Goal: Task Accomplishment & Management: Manage account settings

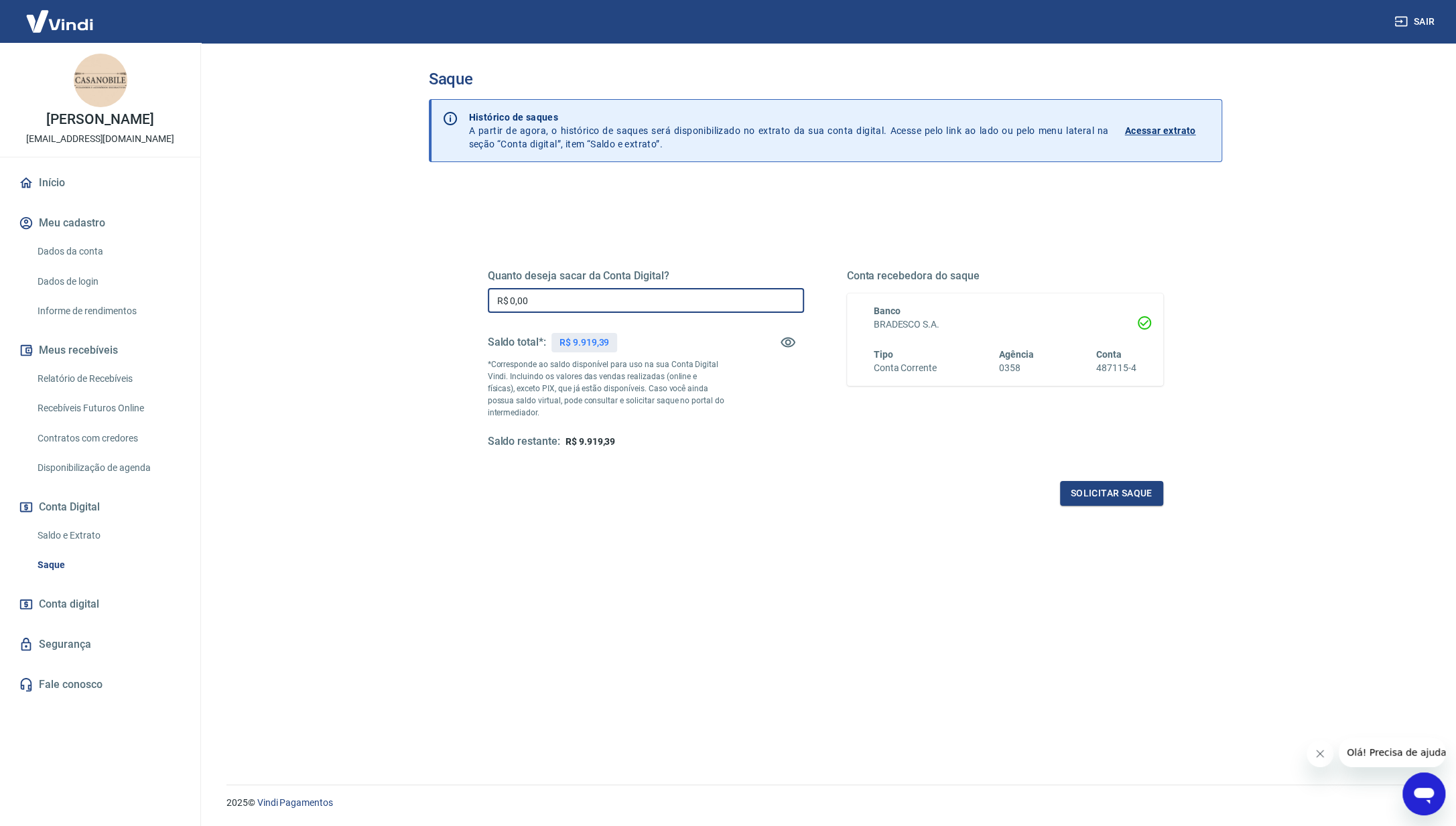
drag, startPoint x: 543, startPoint y: 299, endPoint x: 418, endPoint y: 299, distance: 125.0
click at [418, 299] on div "Saque Histórico de saques A partir de agora, o histórico de saques será disponi…" at bounding box center [826, 405] width 826 height 726
type input "R$ 9.900,00"
click at [1098, 496] on button "Solicitar saque" at bounding box center [1111, 494] width 103 height 25
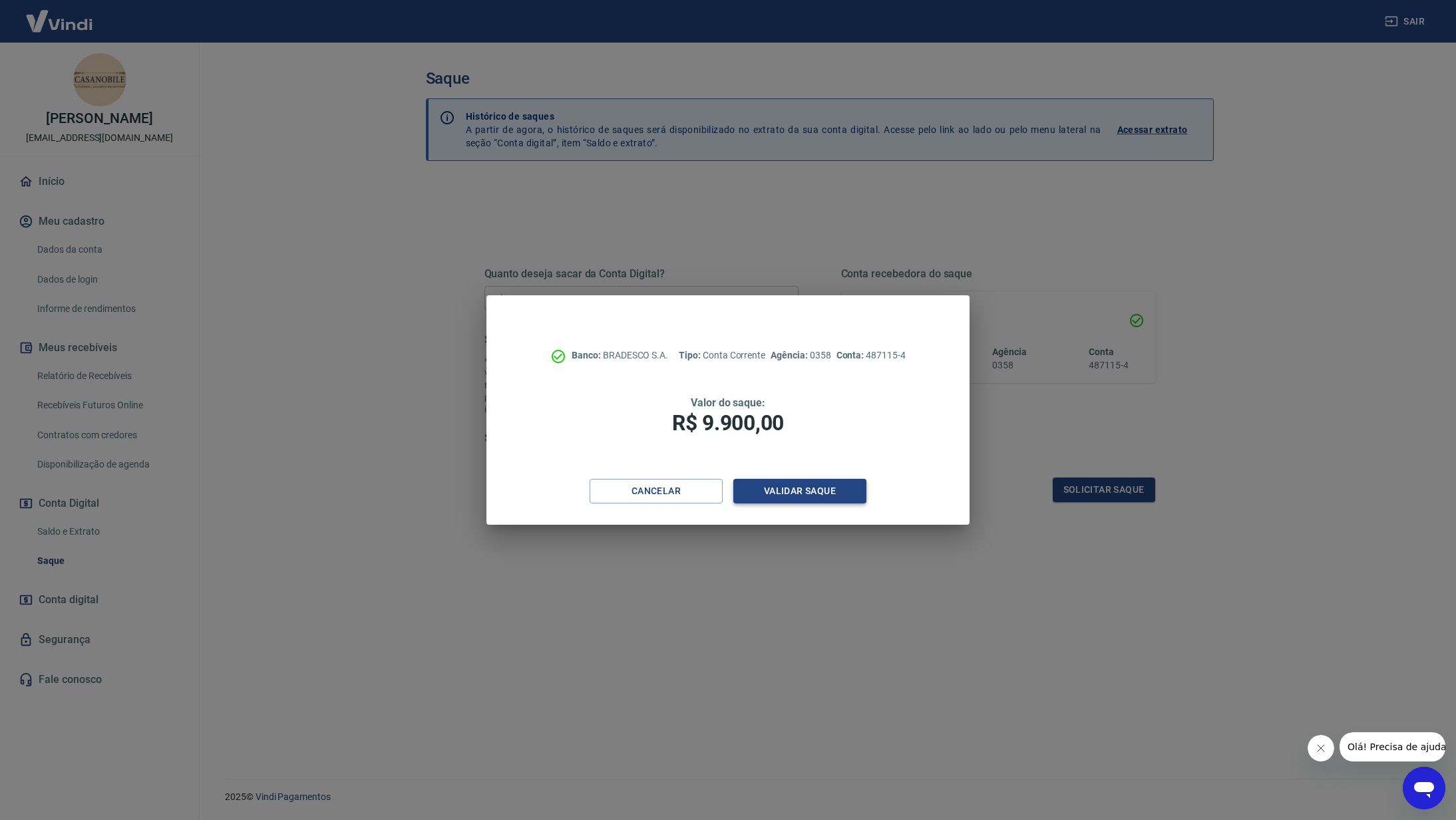
click at [806, 488] on button "Validar saque" at bounding box center [799, 491] width 133 height 25
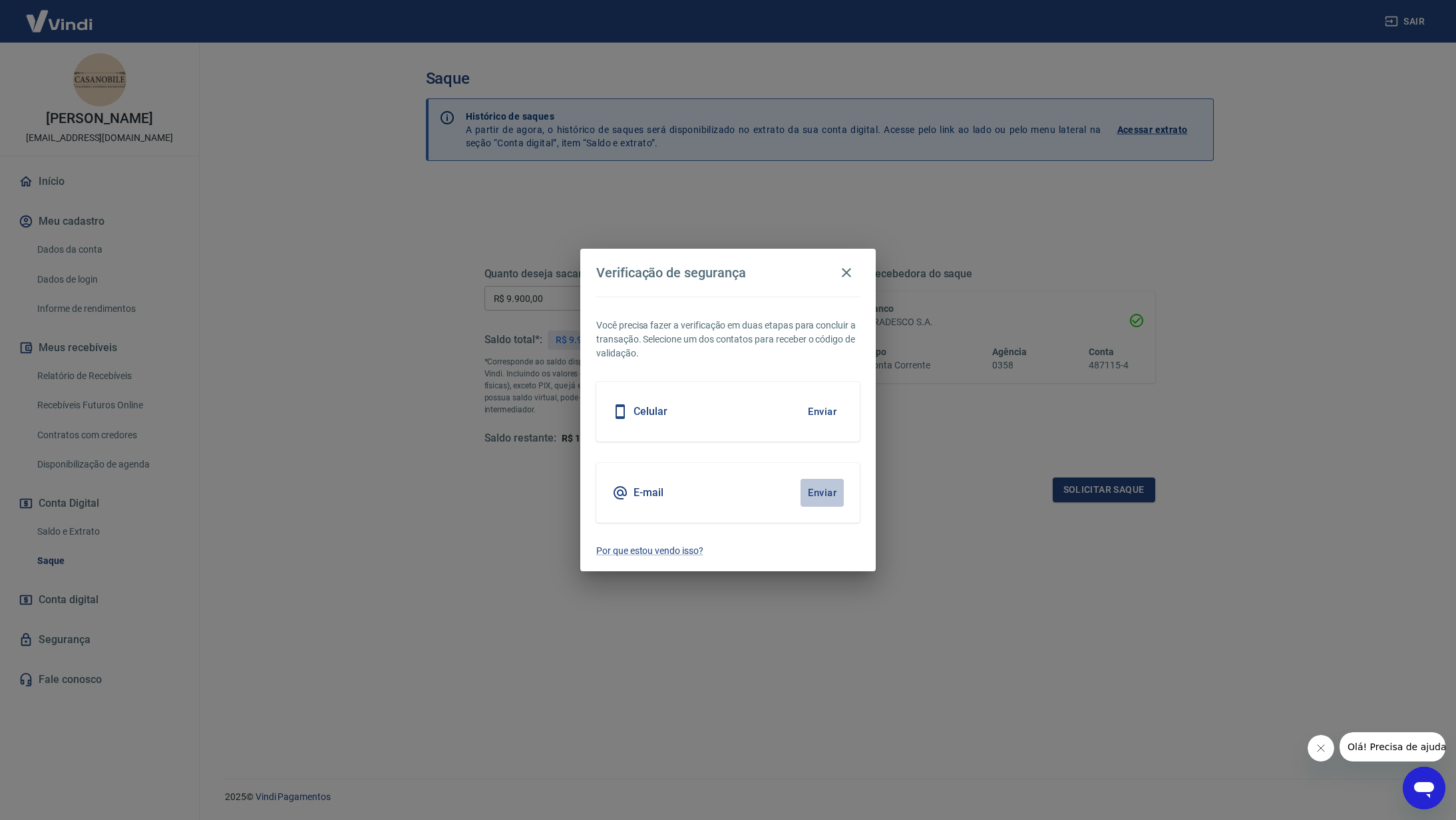
click at [809, 496] on button "Enviar" at bounding box center [822, 492] width 43 height 28
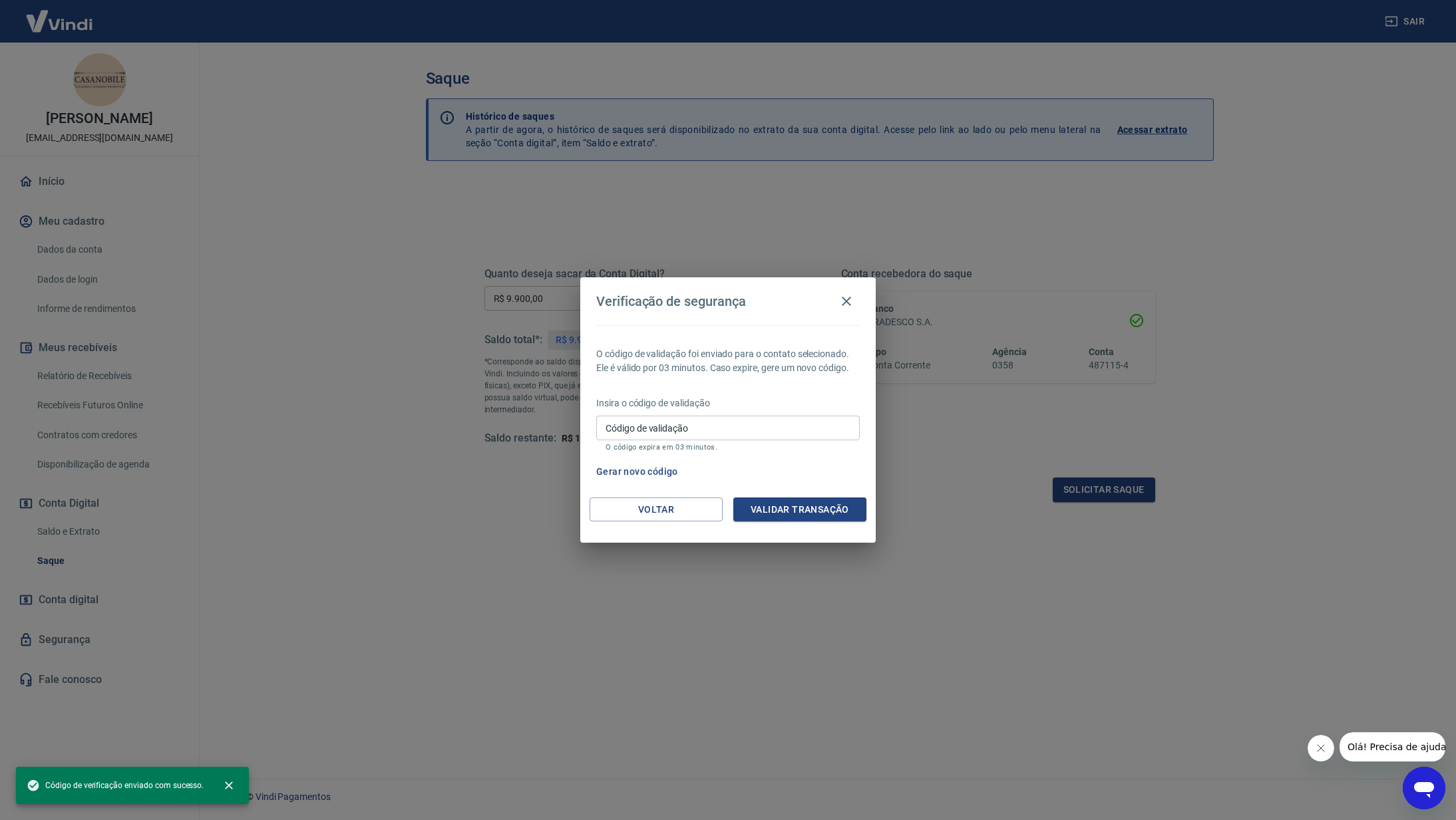
click at [689, 434] on input "Código de validação" at bounding box center [728, 428] width 263 height 25
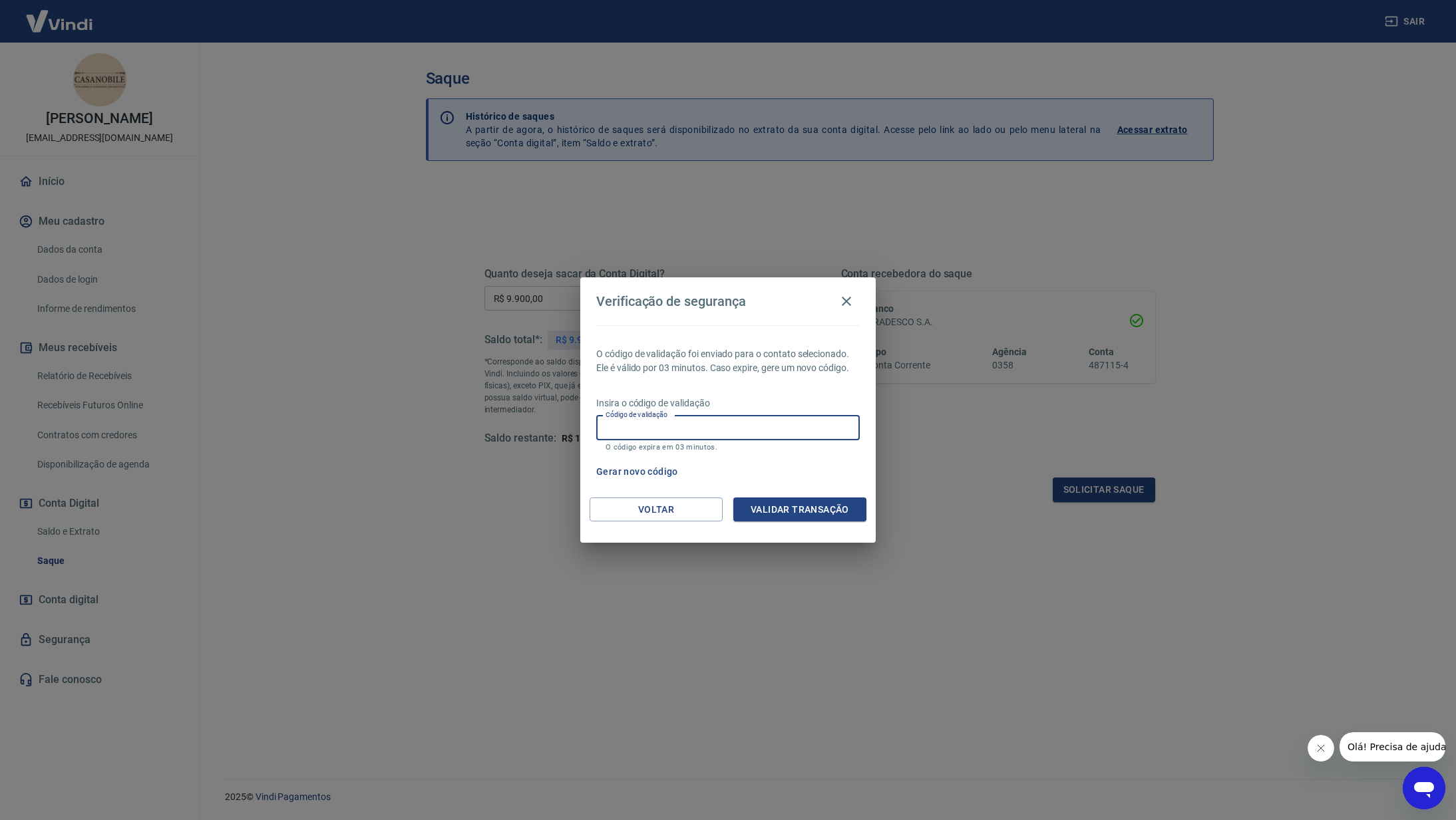
paste input "633754"
type input "633754"
click at [784, 508] on button "Validar transação" at bounding box center [799, 510] width 133 height 25
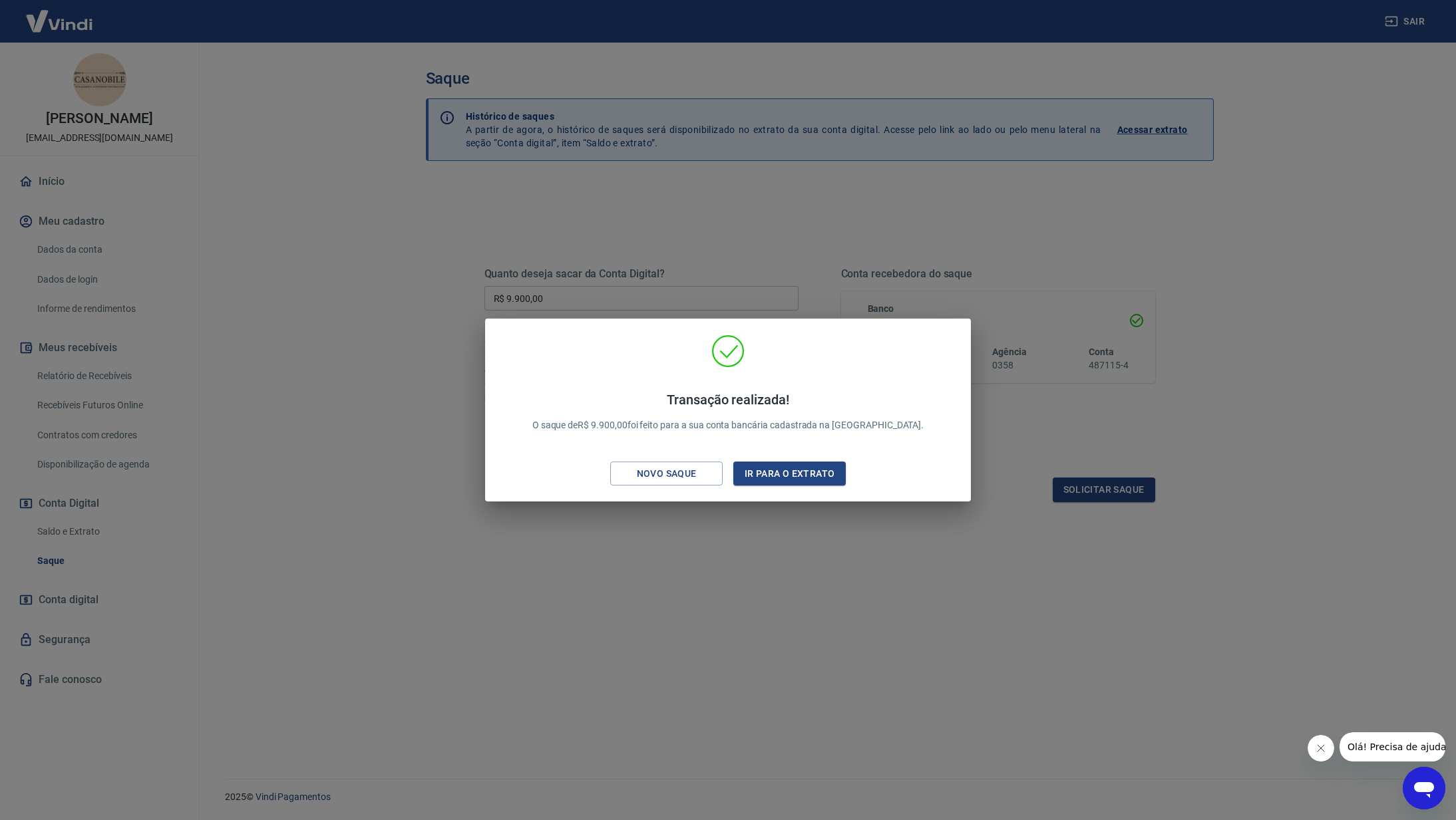
click at [1325, 232] on div "Transação realizada! O saque de R$ 9.900,00 foi feito para a sua conta bancária…" at bounding box center [728, 410] width 1456 height 820
